Goal: Information Seeking & Learning: Learn about a topic

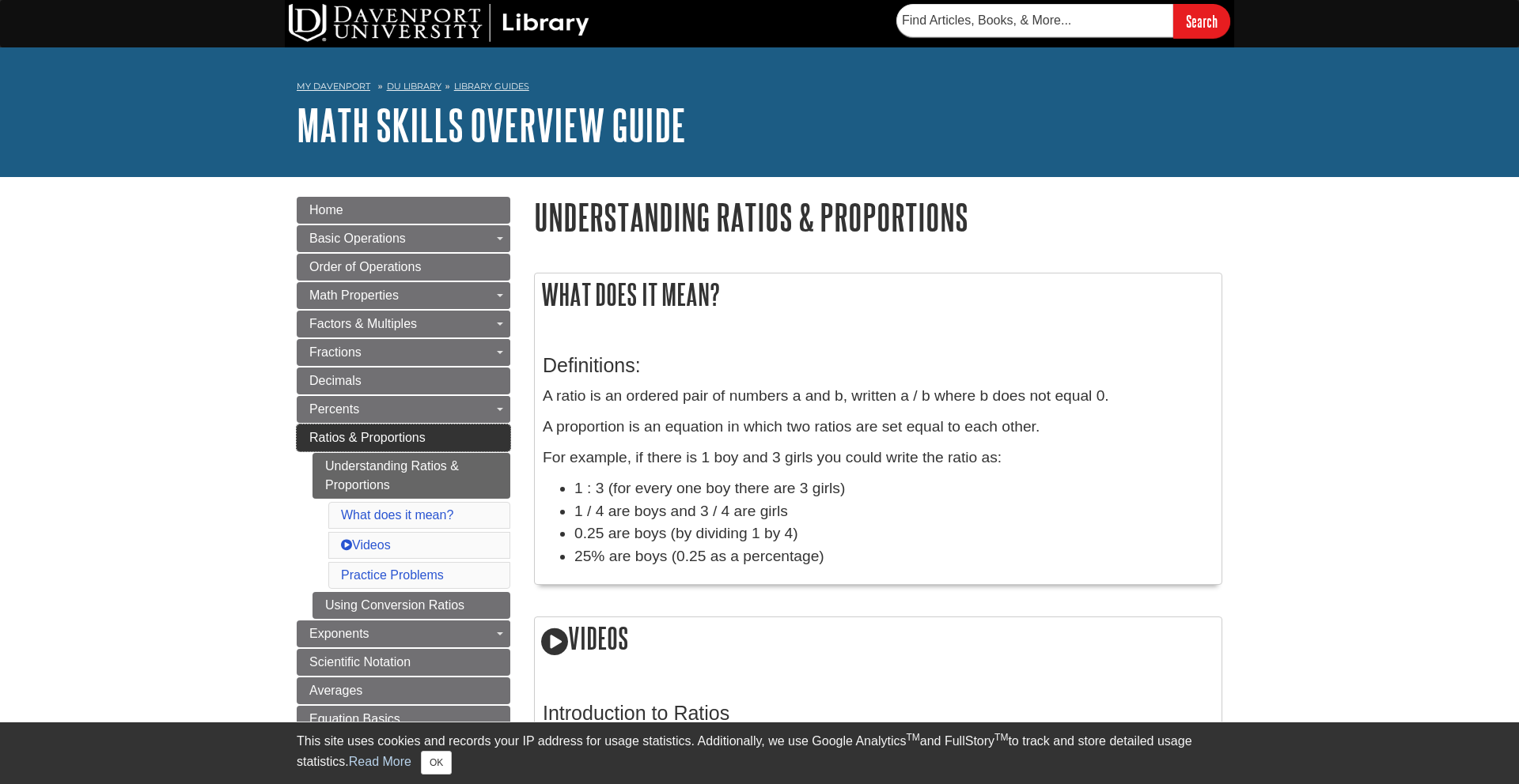
click at [453, 429] on link "Ratios & Proportions" at bounding box center [403, 439] width 213 height 27
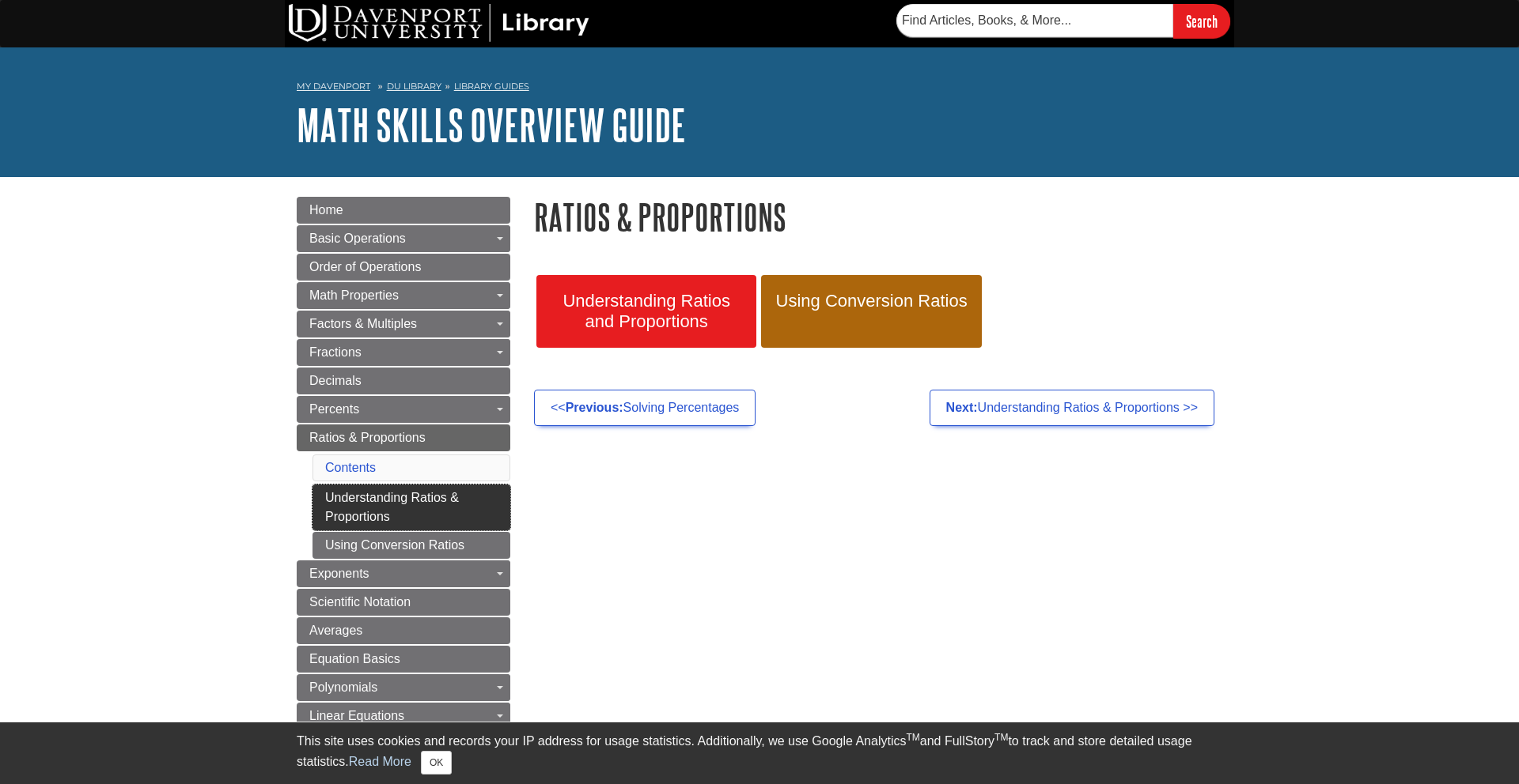
click at [478, 517] on link "Understanding Ratios & Proportions" at bounding box center [411, 507] width 198 height 46
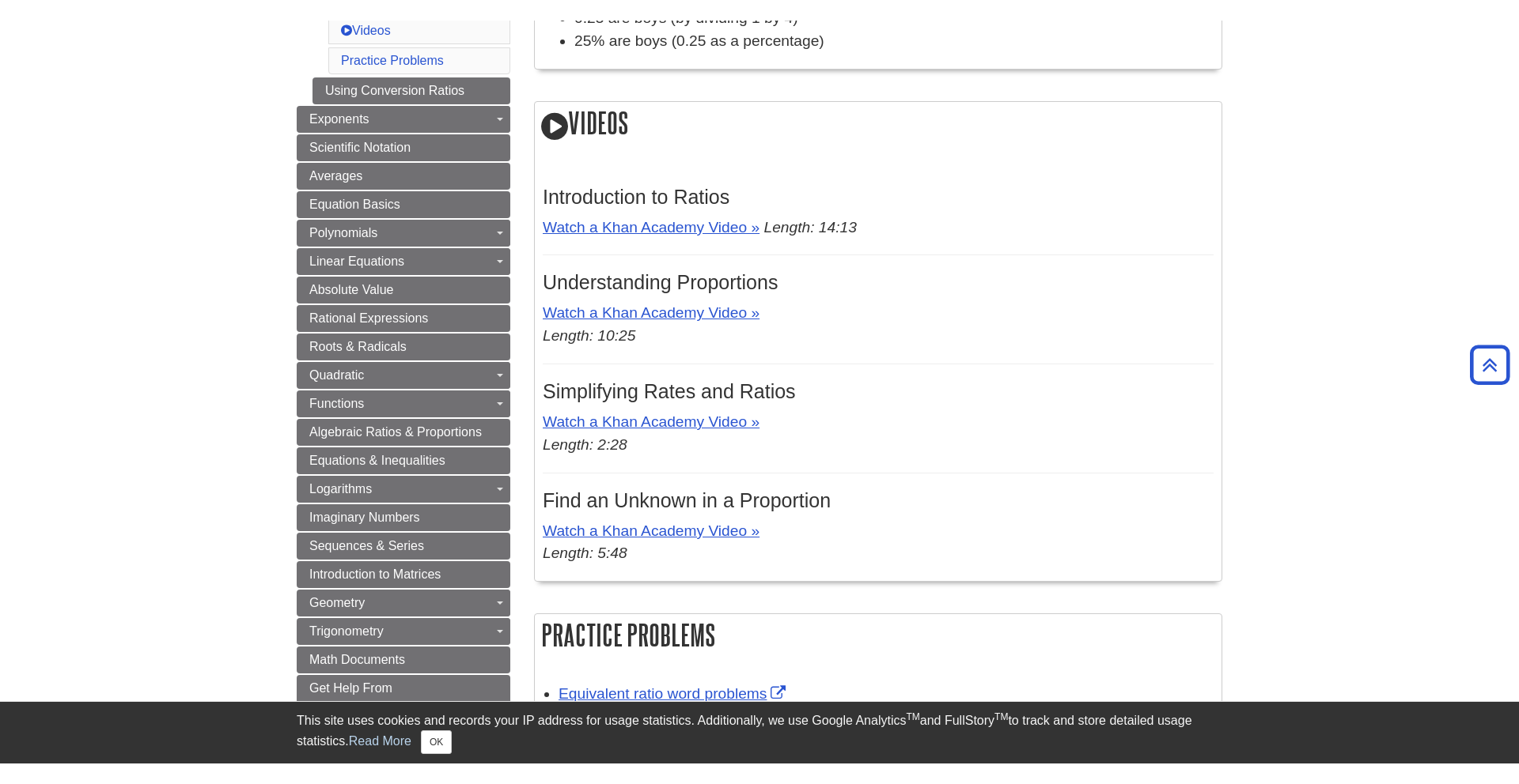
scroll to position [536, 0]
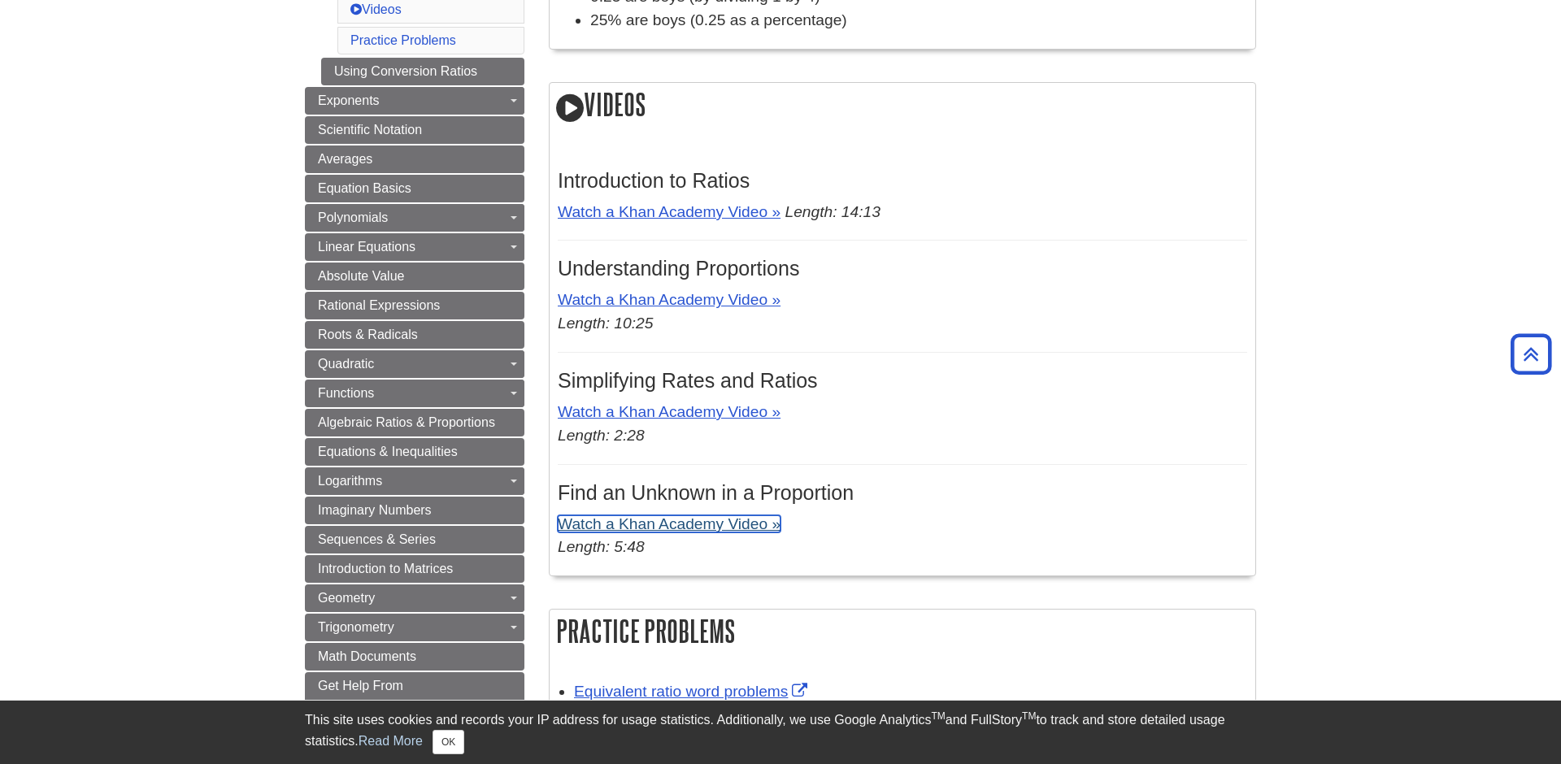
drag, startPoint x: 731, startPoint y: 524, endPoint x: 731, endPoint y: 540, distance: 15.4
click at [731, 525] on link "Watch a Khan Academy Video »" at bounding box center [669, 523] width 223 height 17
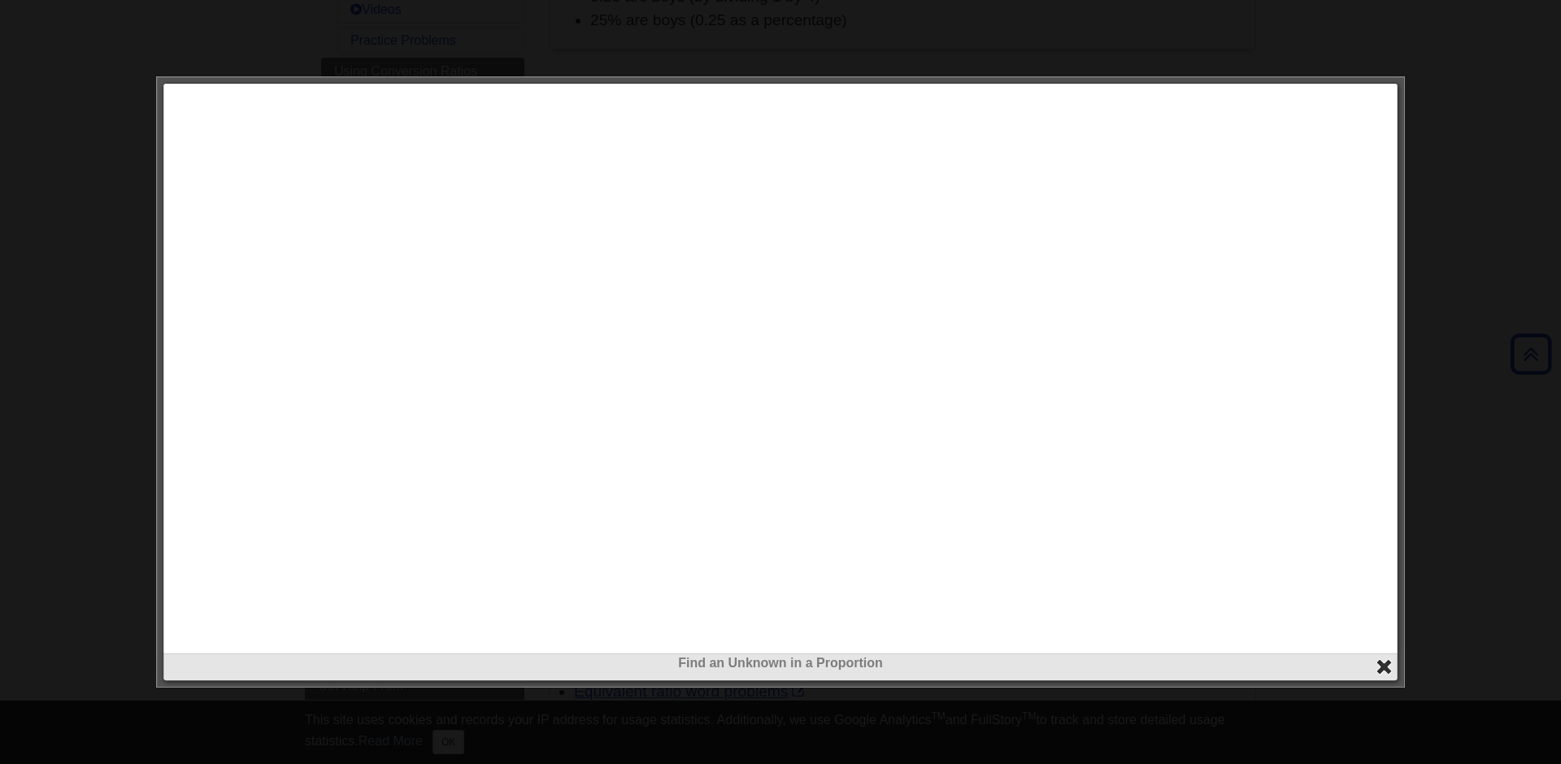
click at [1387, 667] on button "close" at bounding box center [1384, 667] width 19 height 19
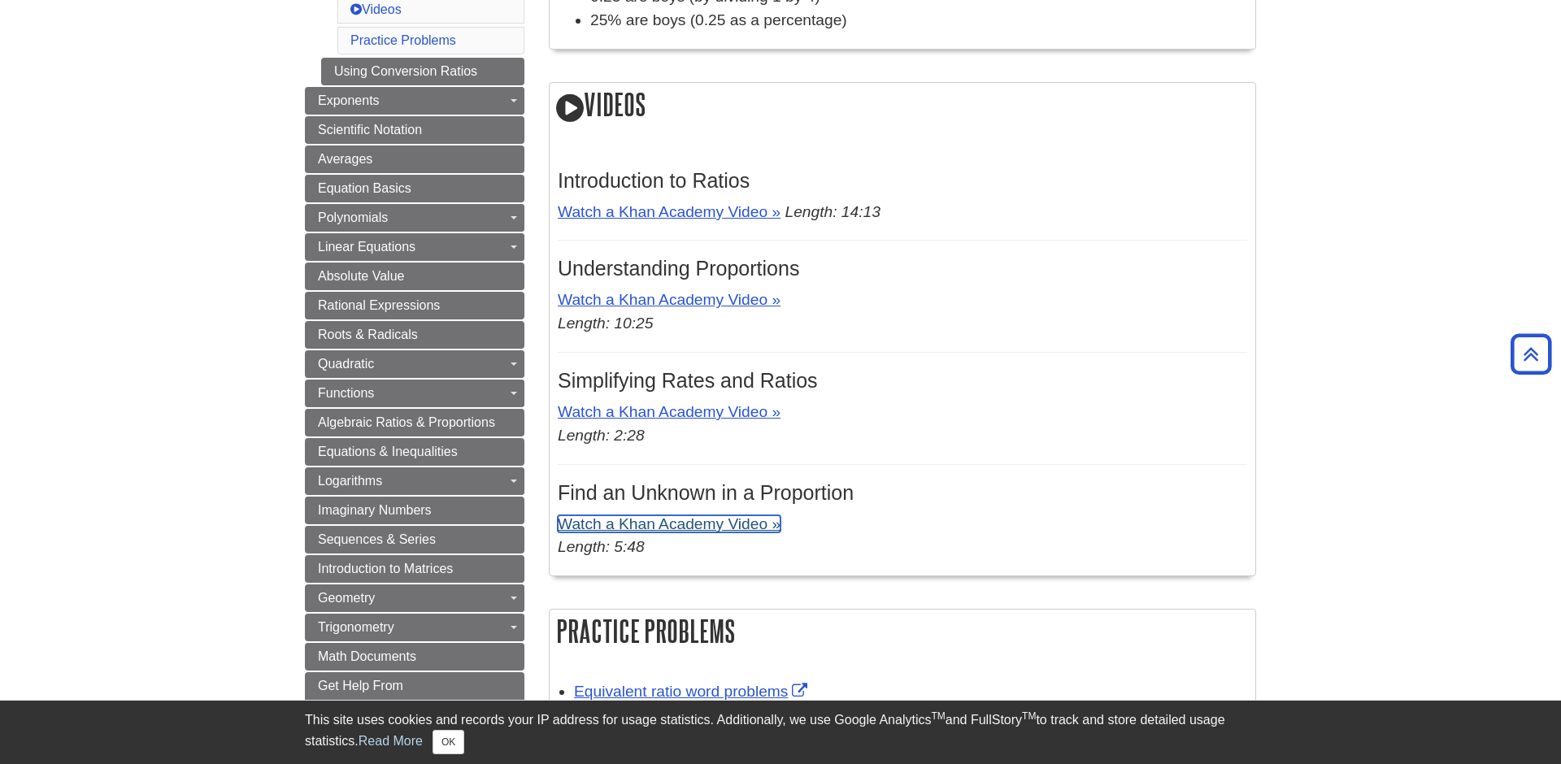
click at [704, 527] on link "Watch a Khan Academy Video »" at bounding box center [669, 523] width 223 height 17
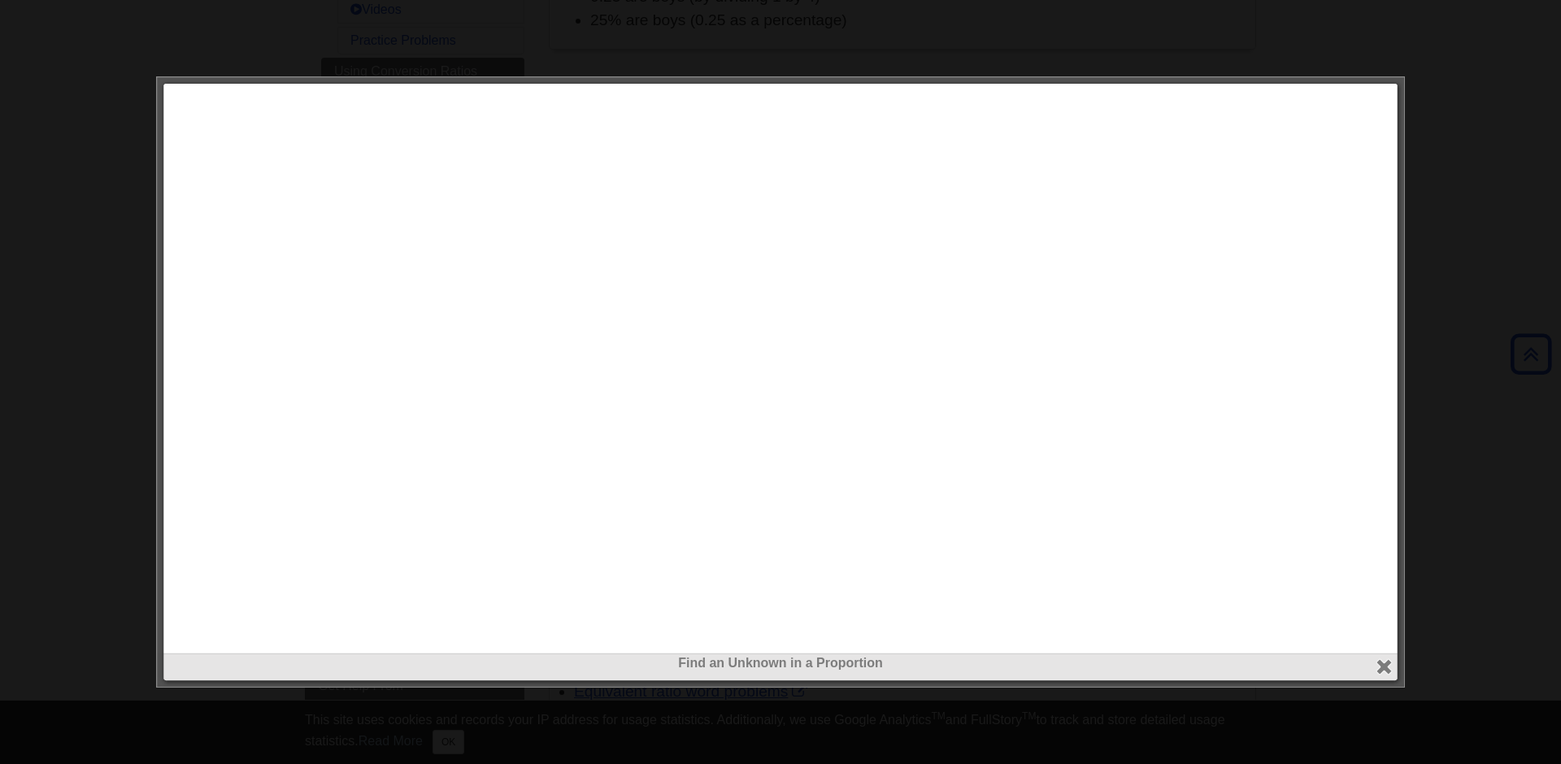
click at [1397, 667] on div at bounding box center [1398, 670] width 11 height 35
click at [1385, 666] on button "close" at bounding box center [1384, 667] width 19 height 19
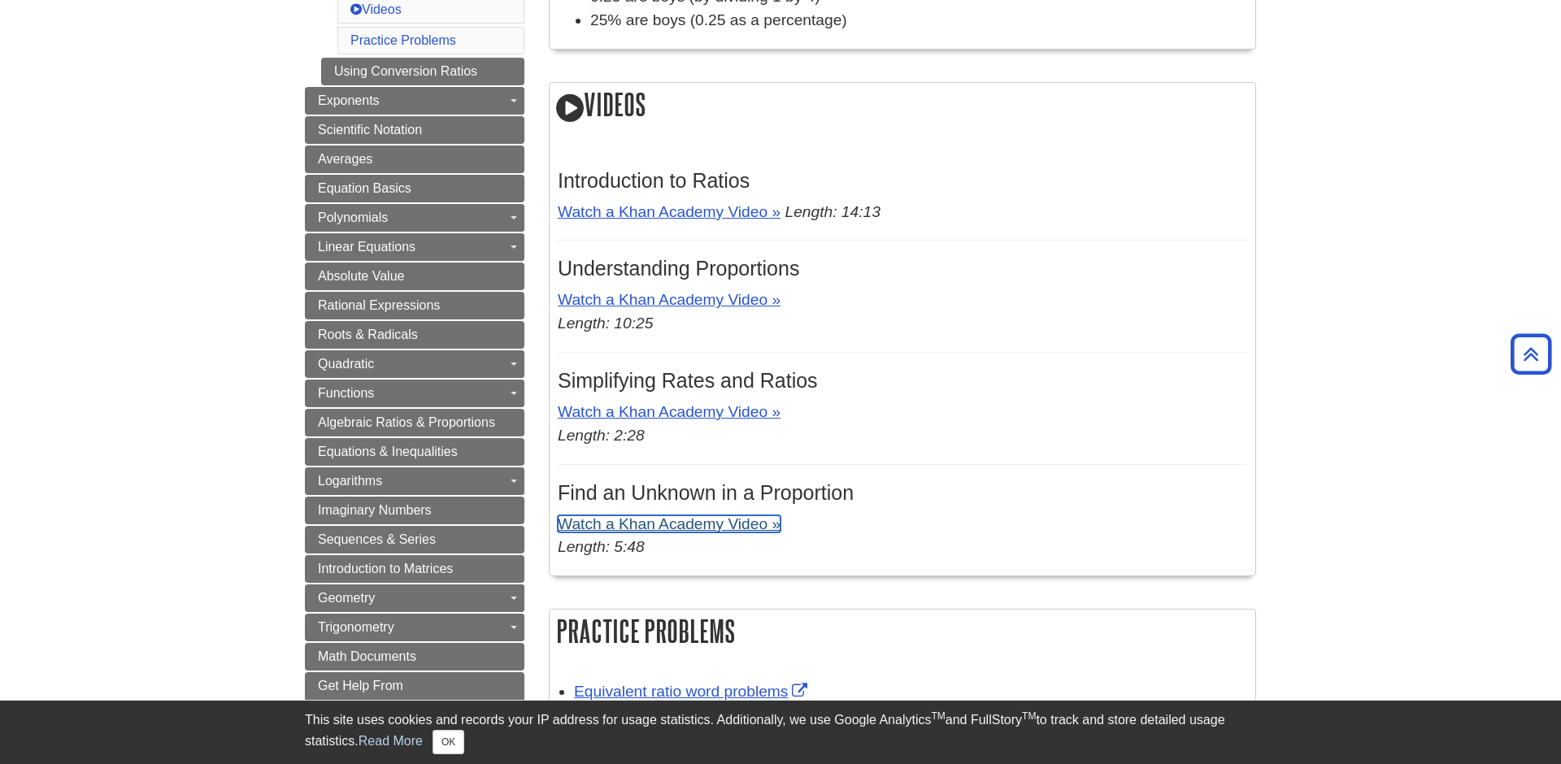
click at [738, 531] on link "Watch a Khan Academy Video »" at bounding box center [669, 523] width 223 height 17
